Goal: Task Accomplishment & Management: Use online tool/utility

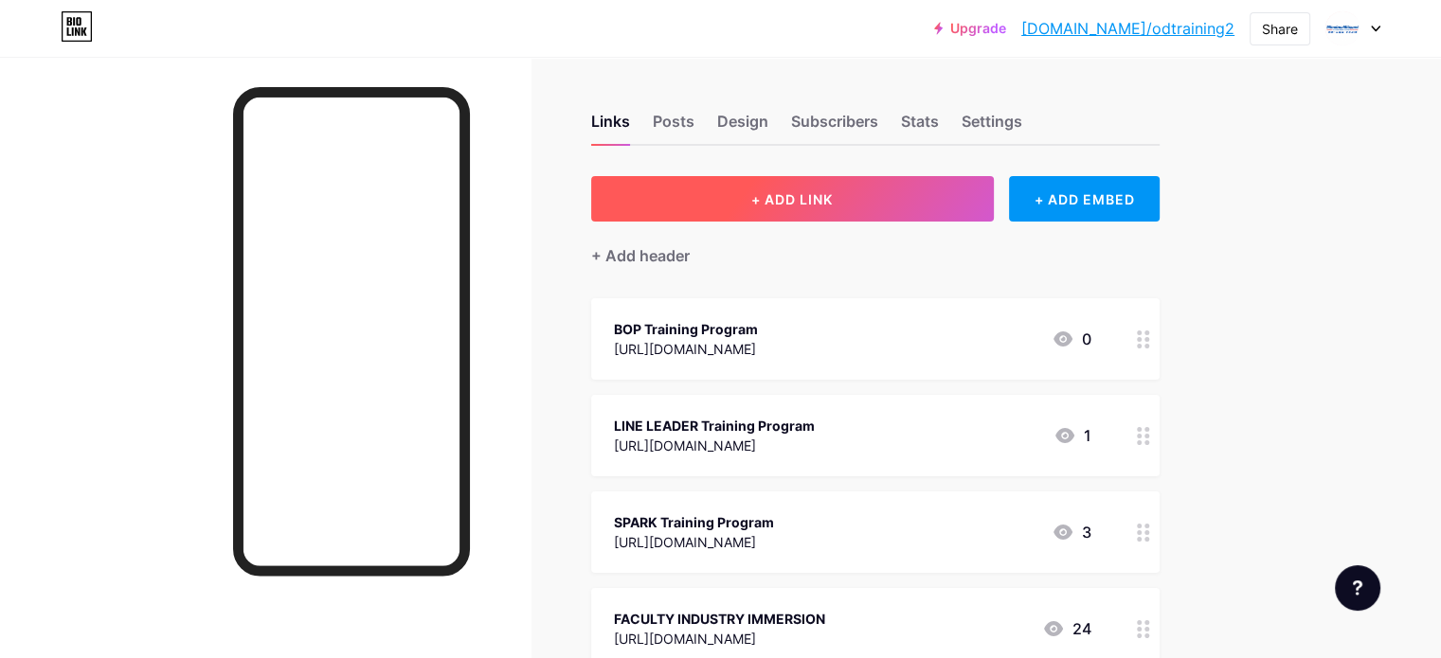
click at [947, 197] on button "+ ADD LINK" at bounding box center [792, 198] width 403 height 45
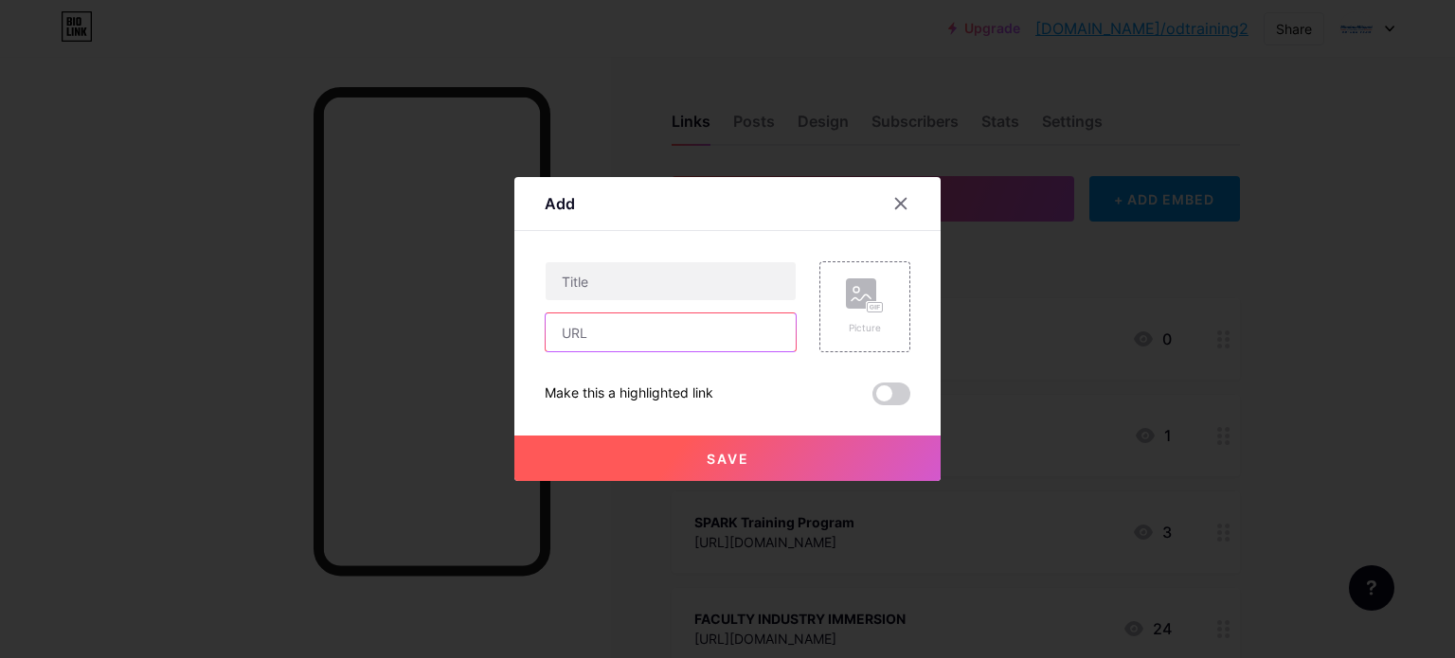
click at [632, 335] on input "text" at bounding box center [671, 333] width 250 height 38
paste input "https://docs.google.com/forms/d/e/1FAIpQLSf930Jy7NwsD07Lvfrt1jsLN8SzexztN-mMd5C…"
type input "https://docs.google.com/forms/d/e/1FAIpQLSf930Jy7NwsD07Lvfrt1jsLN8SzexztN-mMd5C…"
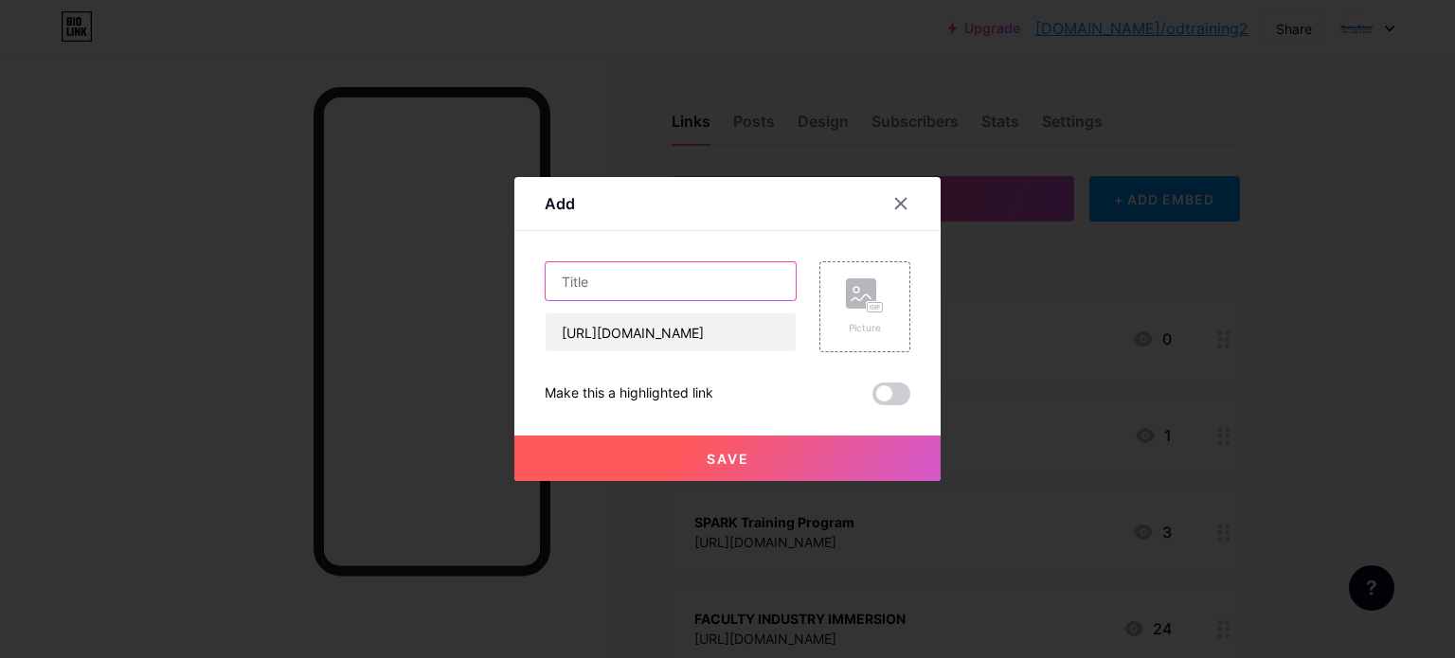
click at [640, 279] on input "text" at bounding box center [671, 281] width 250 height 38
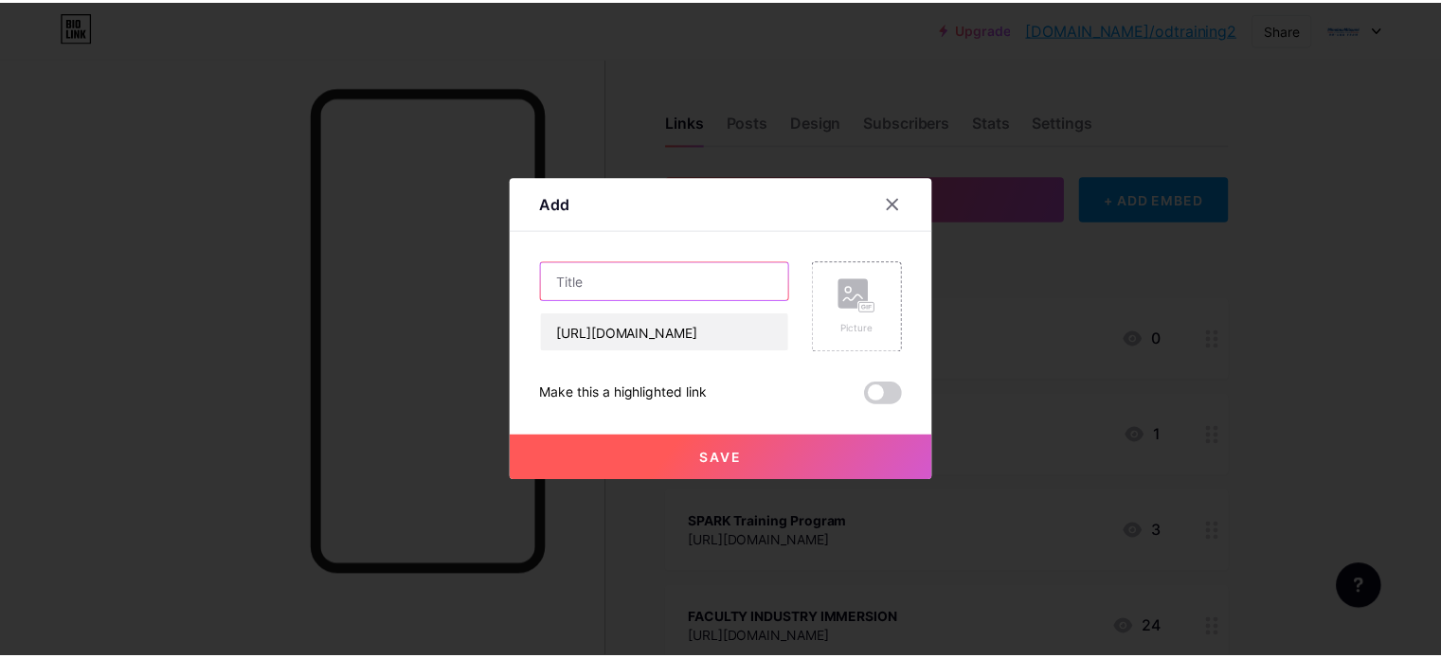
scroll to position [0, 0]
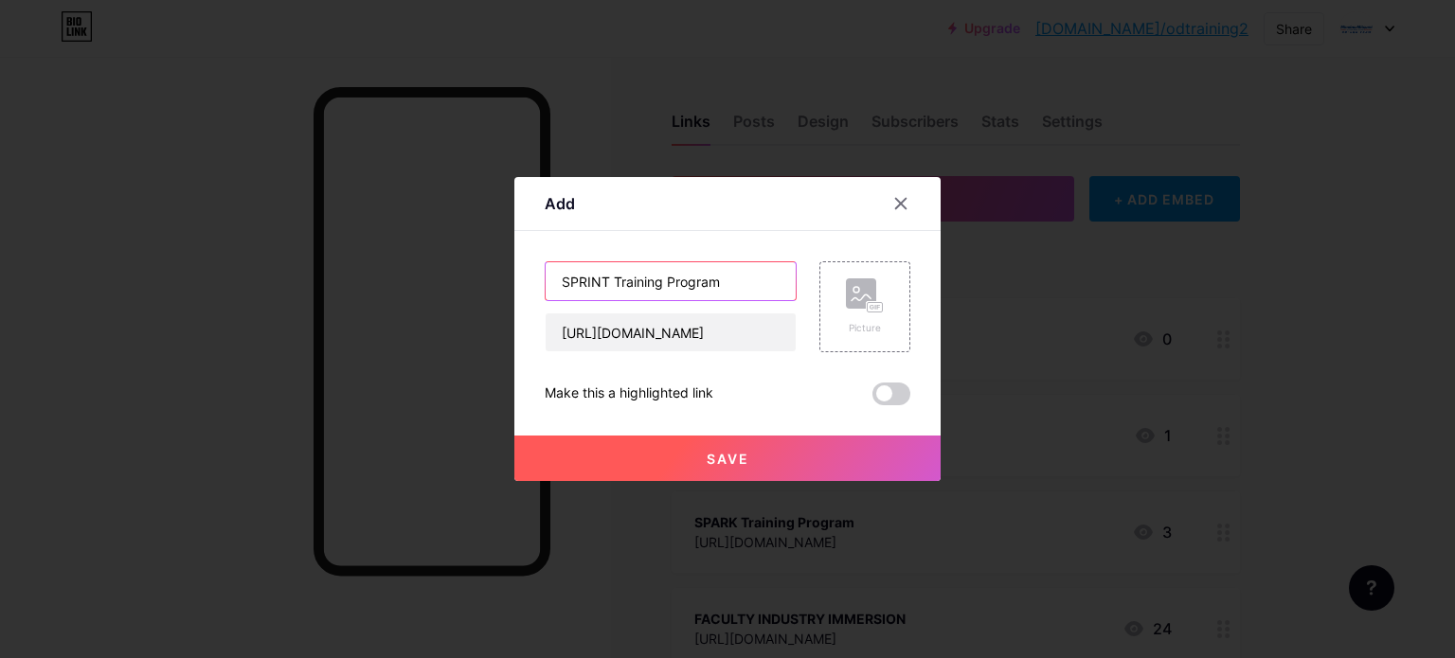
type input "SPRINT Training Program"
click at [777, 455] on button "Save" at bounding box center [727, 458] width 426 height 45
